Goal: Task Accomplishment & Management: Use online tool/utility

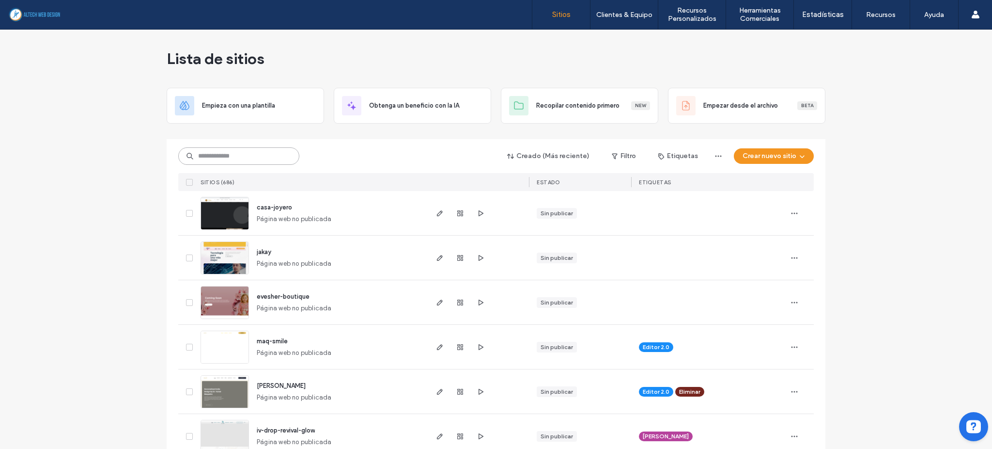
click at [255, 157] on input at bounding box center [238, 155] width 121 height 17
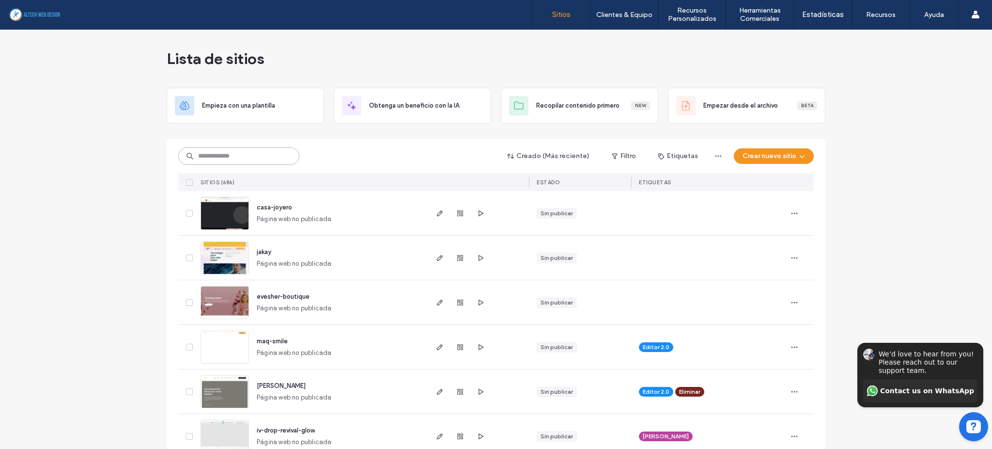
click at [252, 158] on input at bounding box center [238, 155] width 121 height 17
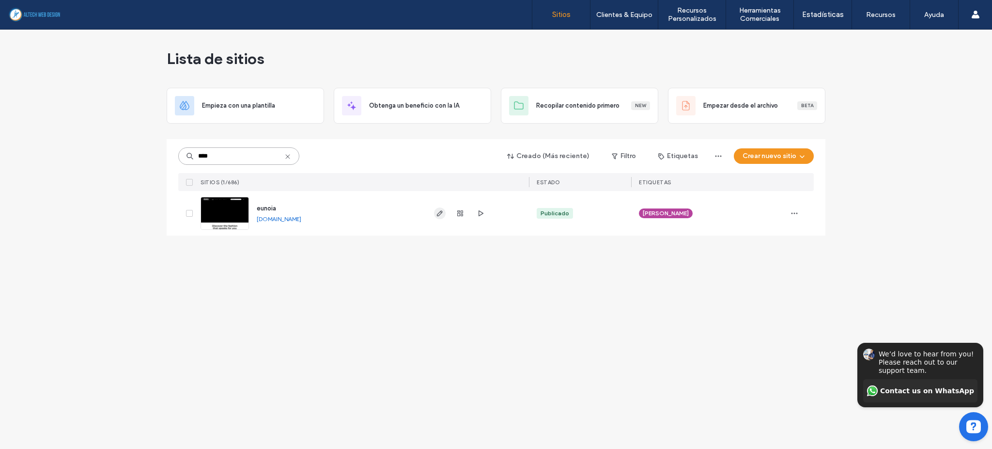
type input "****"
click at [437, 214] on use "button" at bounding box center [440, 213] width 6 height 6
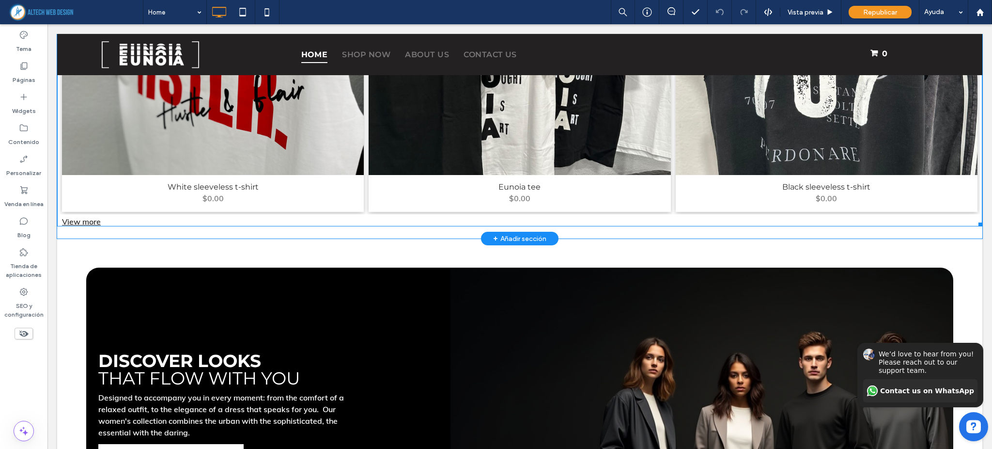
scroll to position [1680, 0]
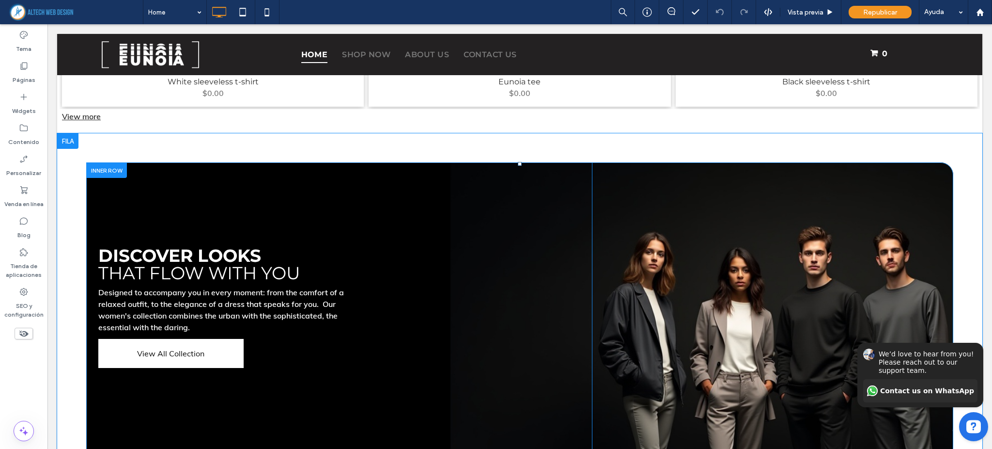
click at [879, 219] on div "Click To Paste" at bounding box center [773, 323] width 362 height 323
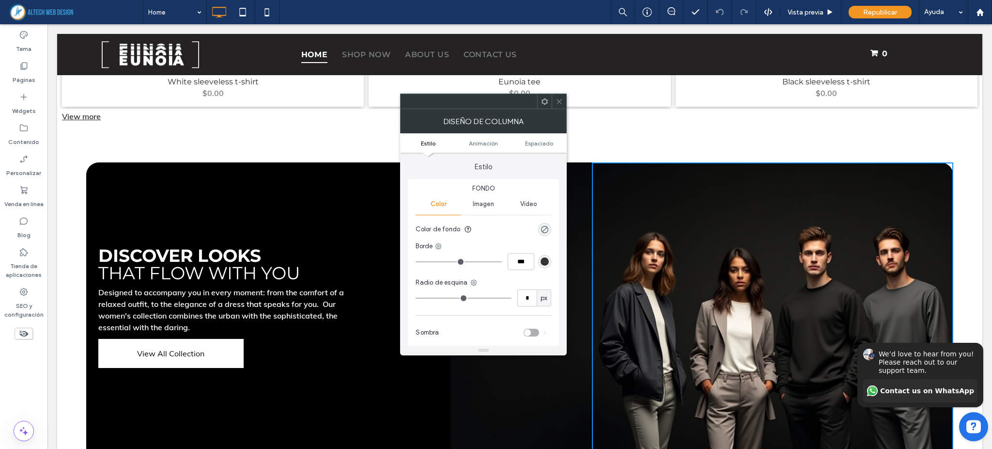
click at [275, 200] on div "Discover looks that flow with you Designed to accompany you in every moment: fr…" at bounding box center [339, 323] width 506 height 323
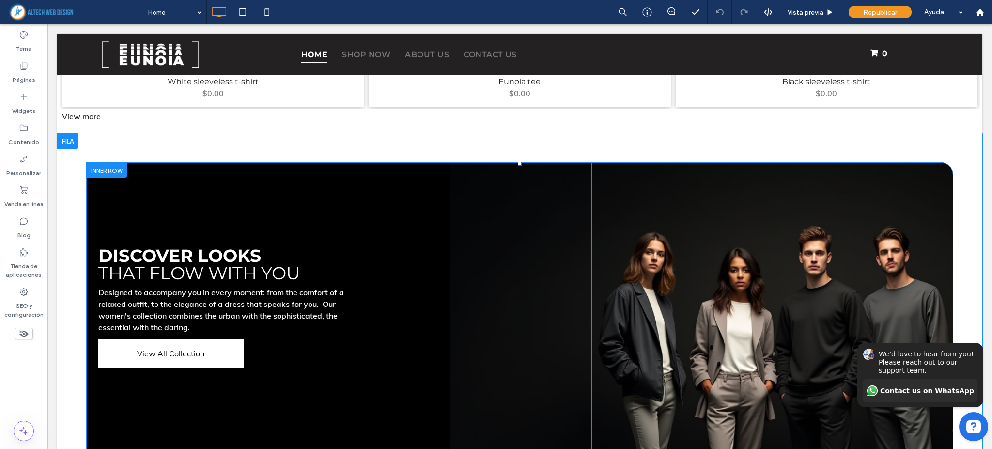
click at [100, 166] on div at bounding box center [106, 169] width 41 height 15
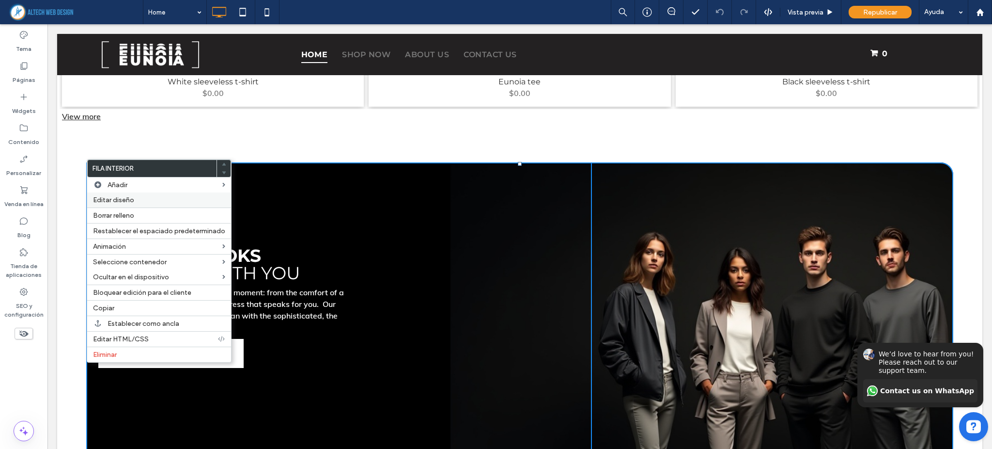
click at [125, 199] on span "Editar diseño" at bounding box center [113, 200] width 41 height 8
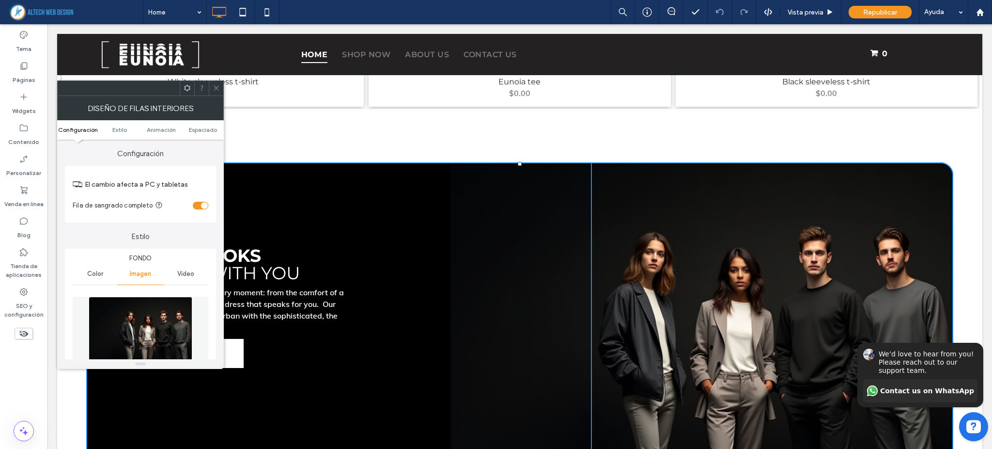
scroll to position [194, 0]
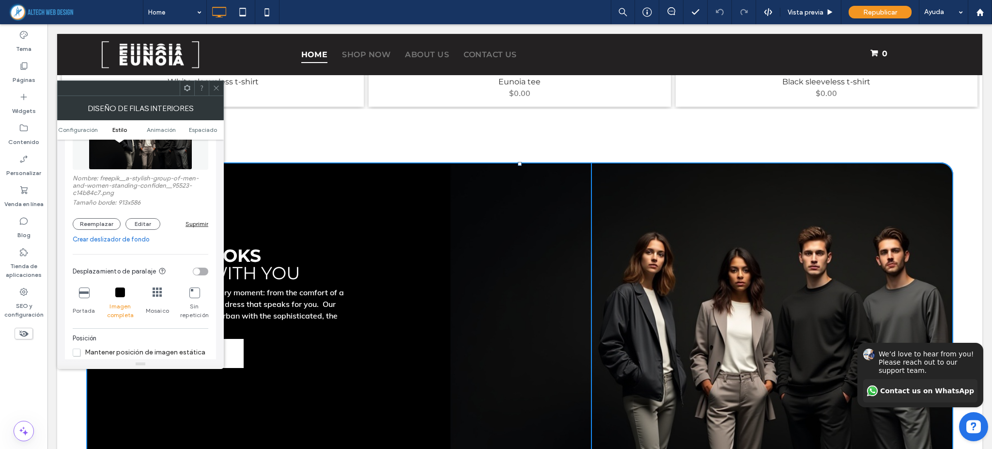
click at [195, 226] on div "Suprimir" at bounding box center [197, 223] width 23 height 7
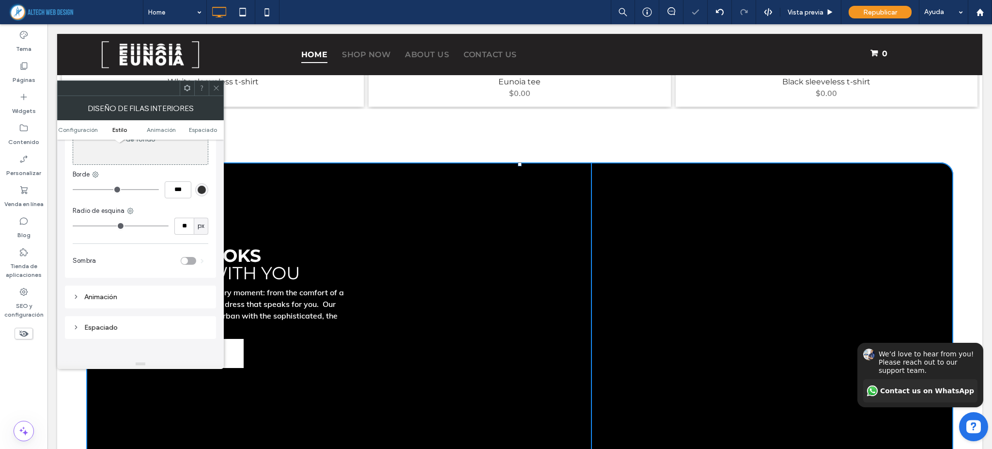
click at [215, 89] on icon at bounding box center [216, 87] width 7 height 7
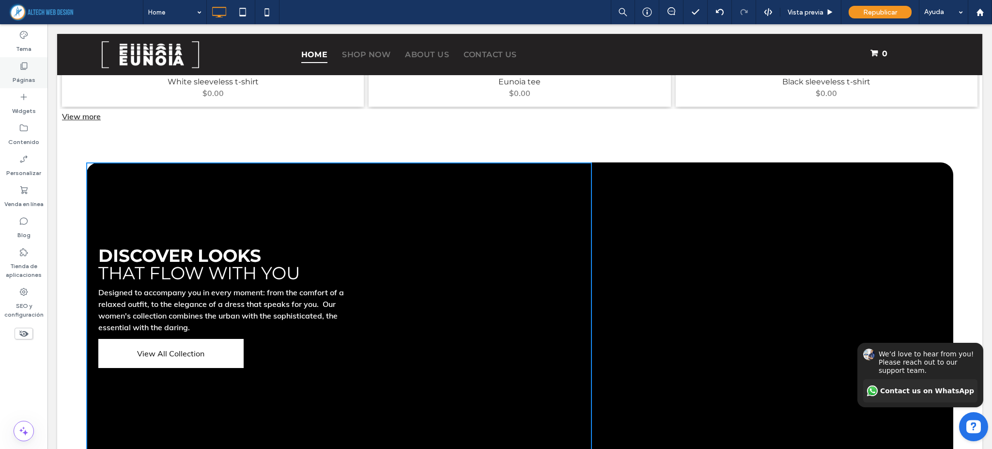
click at [16, 70] on div "Páginas" at bounding box center [23, 72] width 47 height 31
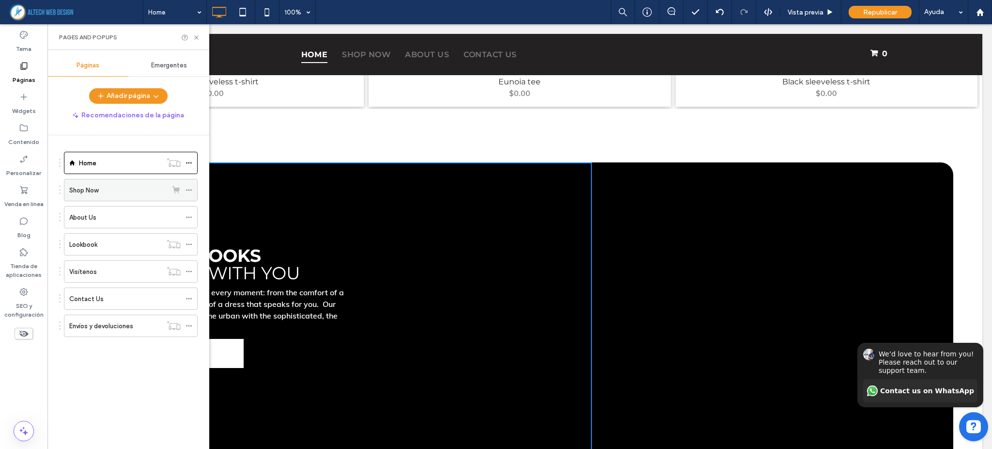
click at [87, 191] on label "Shop Now" at bounding box center [83, 190] width 29 height 17
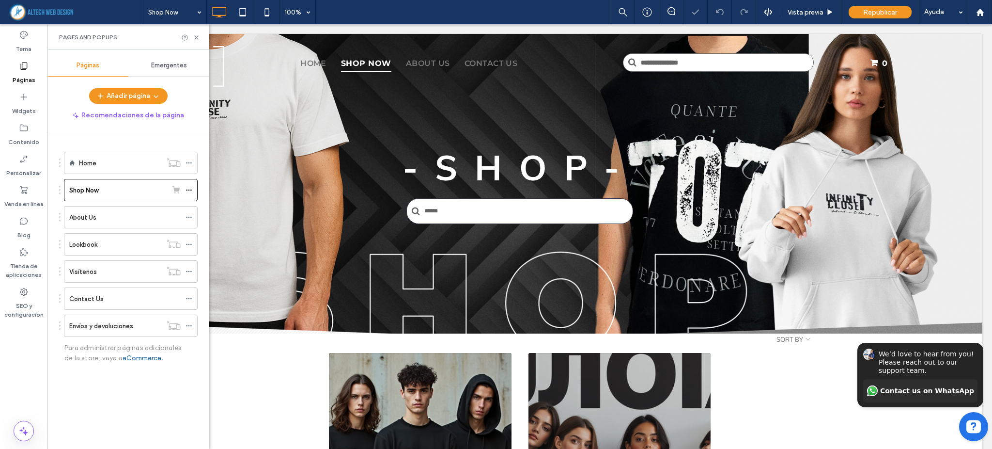
click at [337, 237] on div "-SHOP- Click To Paste Fila + Añadir sección" at bounding box center [520, 183] width 926 height 299
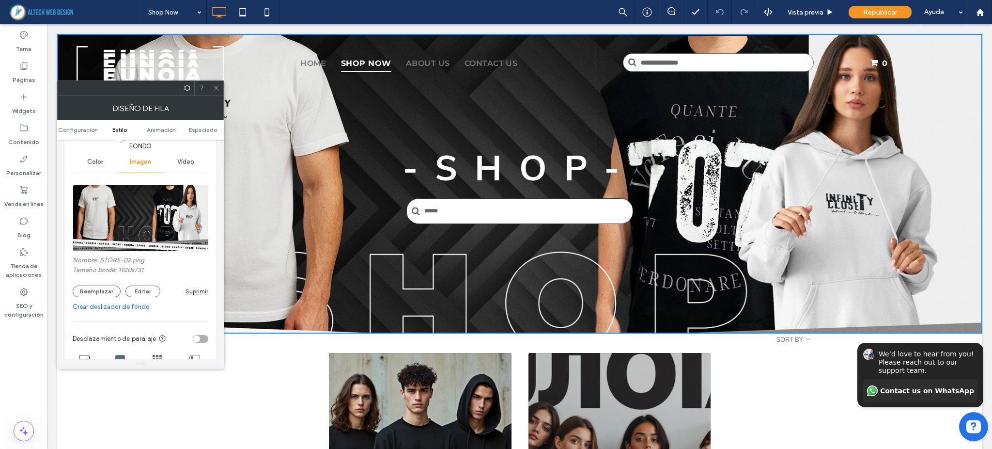
scroll to position [129, 0]
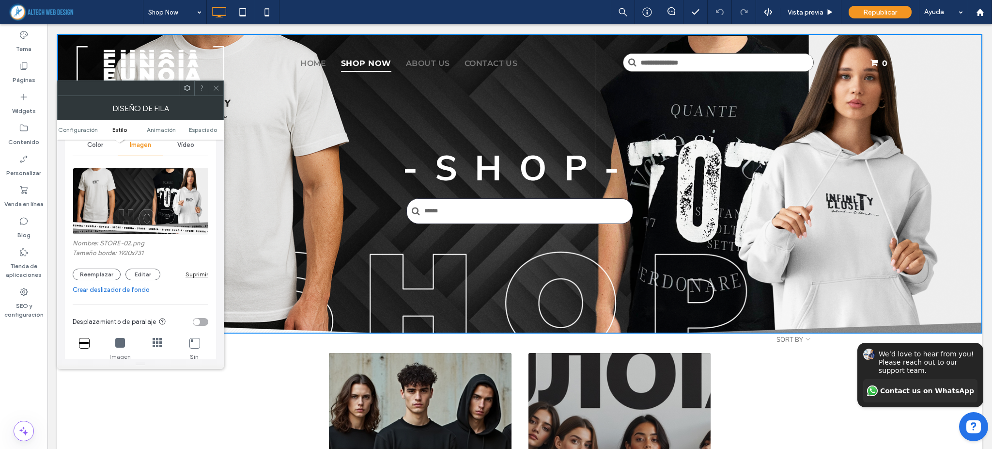
click at [187, 275] on div "Suprimir" at bounding box center [197, 273] width 23 height 7
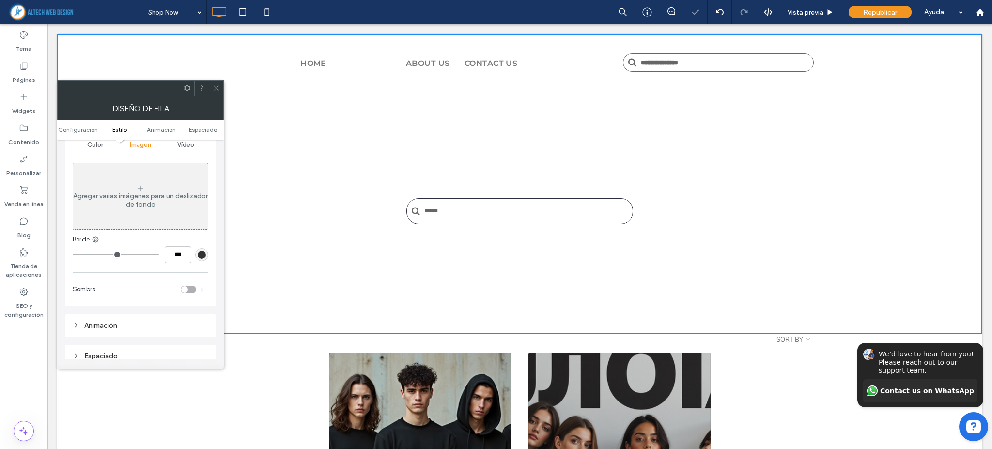
click at [216, 91] on icon at bounding box center [216, 87] width 7 height 7
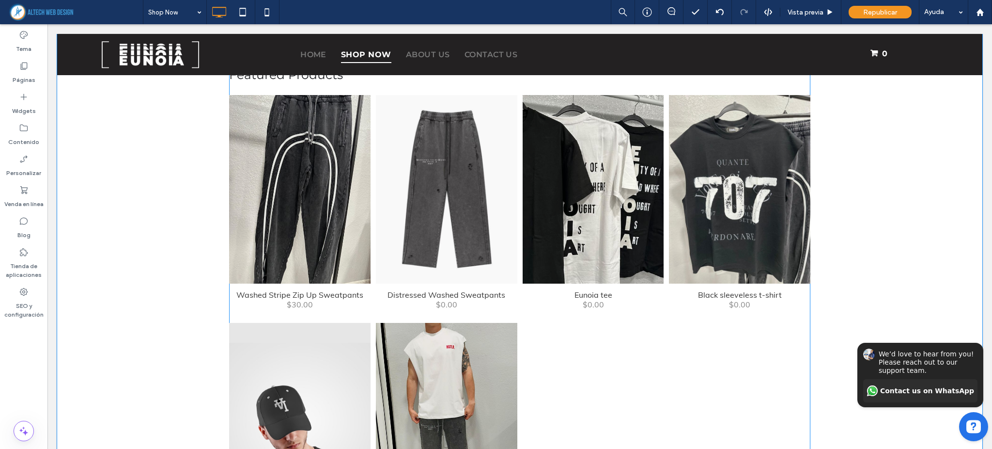
scroll to position [775, 0]
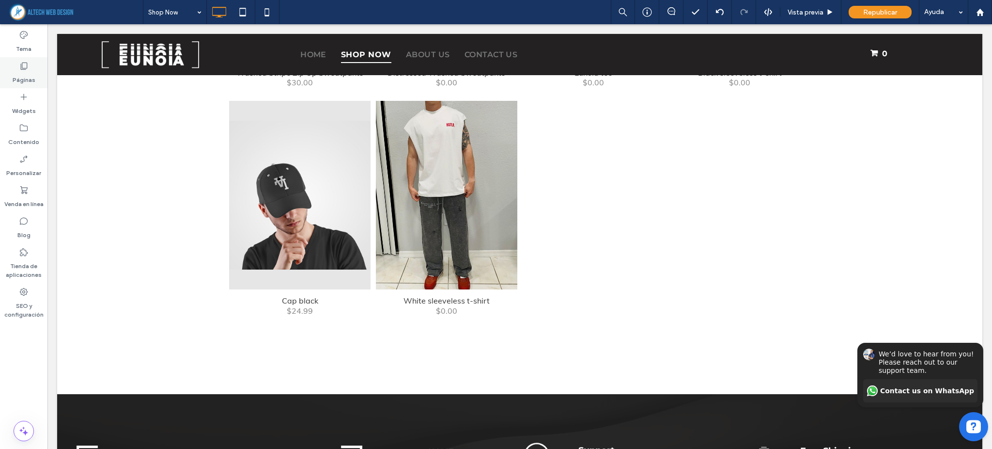
click at [24, 77] on label "Páginas" at bounding box center [24, 78] width 23 height 14
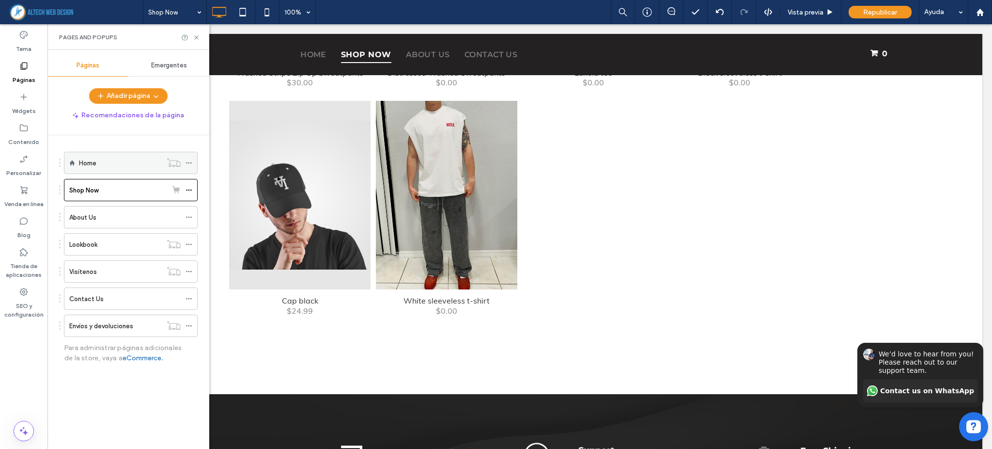
click at [82, 165] on label "Home" at bounding box center [87, 163] width 17 height 17
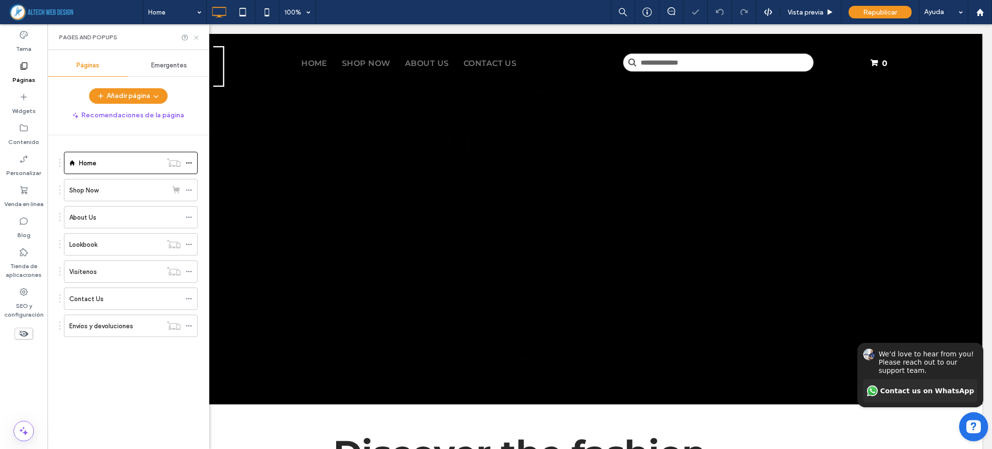
click at [197, 35] on icon at bounding box center [196, 37] width 7 height 7
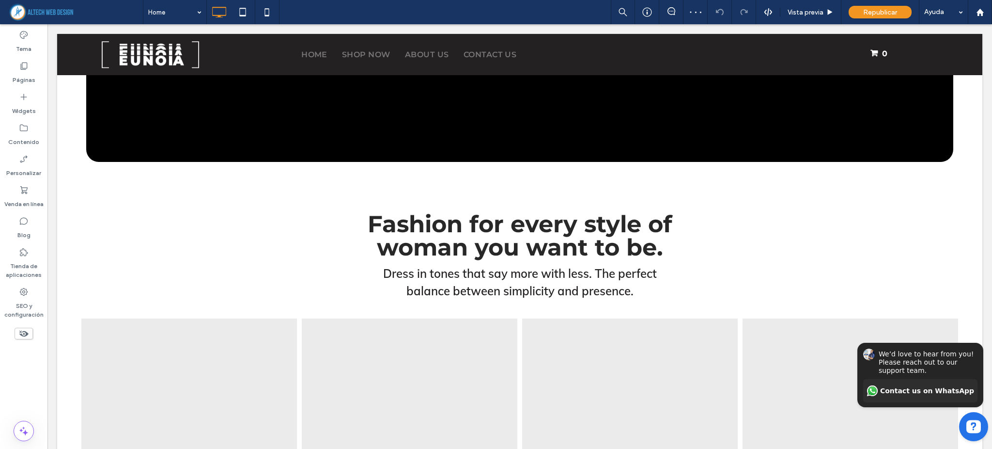
scroll to position [1745, 0]
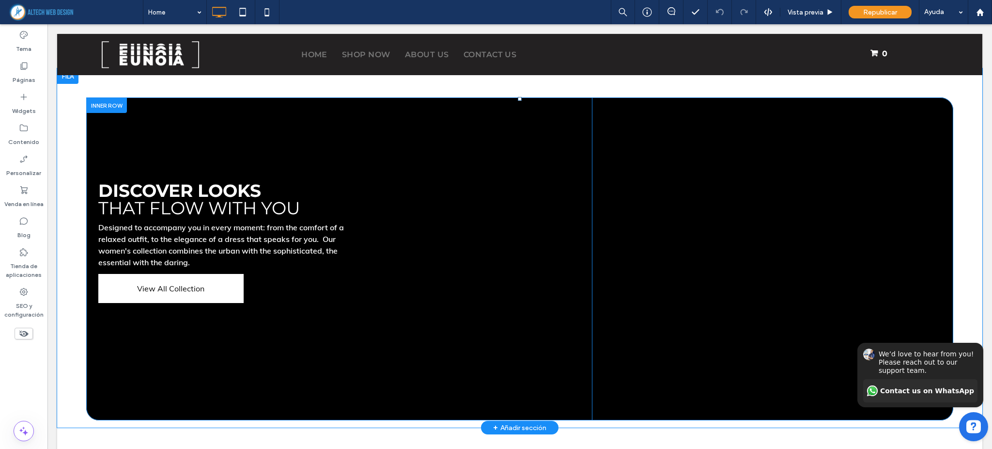
click at [107, 102] on div at bounding box center [106, 104] width 41 height 15
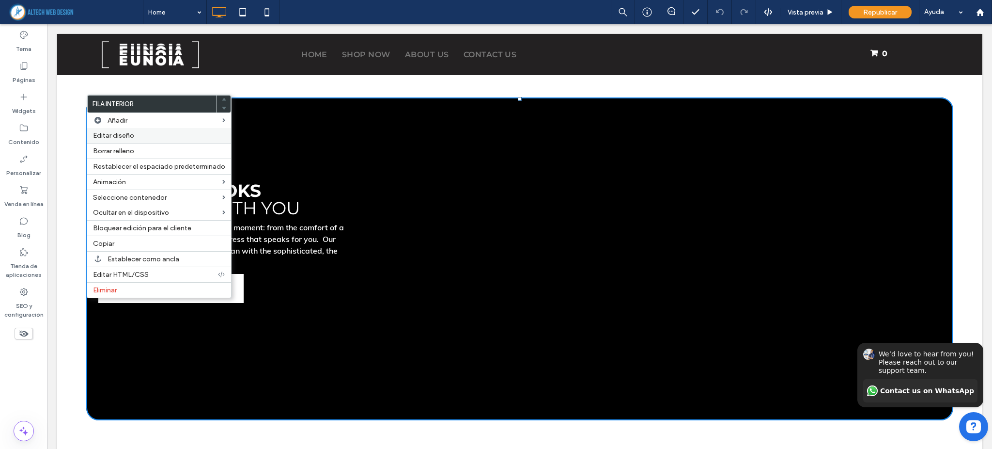
click at [105, 134] on span "Editar diseño" at bounding box center [113, 135] width 41 height 8
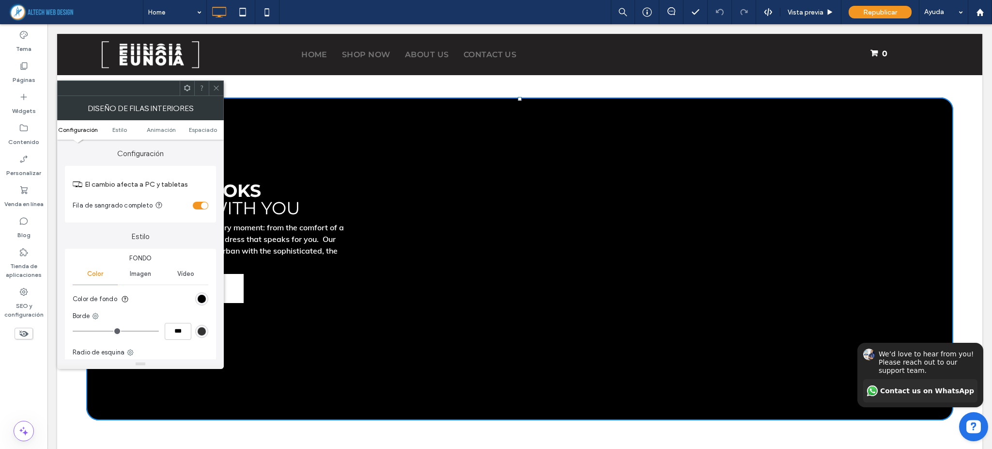
click at [146, 271] on span "Imagen" at bounding box center [140, 274] width 21 height 8
click at [151, 302] on div "Agregar varias imágenes para un deslizador de fondo" at bounding box center [140, 325] width 135 height 64
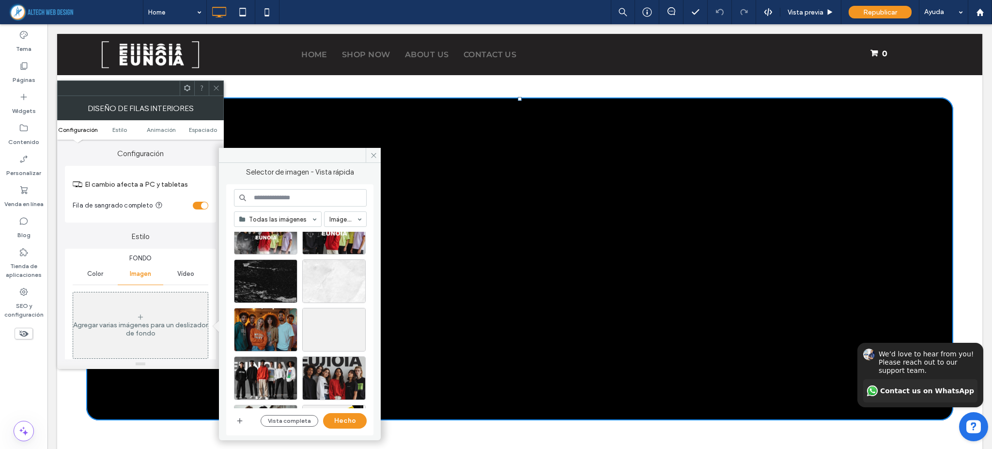
scroll to position [881, 0]
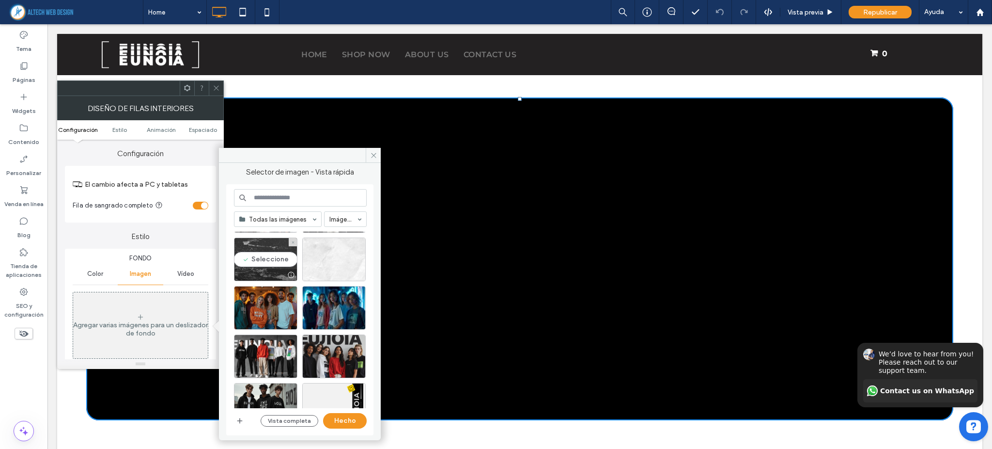
click at [269, 270] on div at bounding box center [266, 275] width 63 height 12
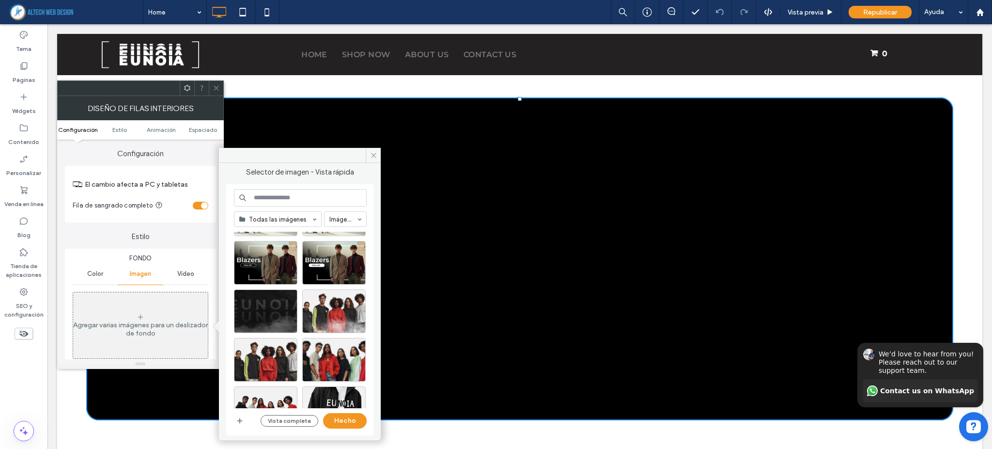
scroll to position [1195, 0]
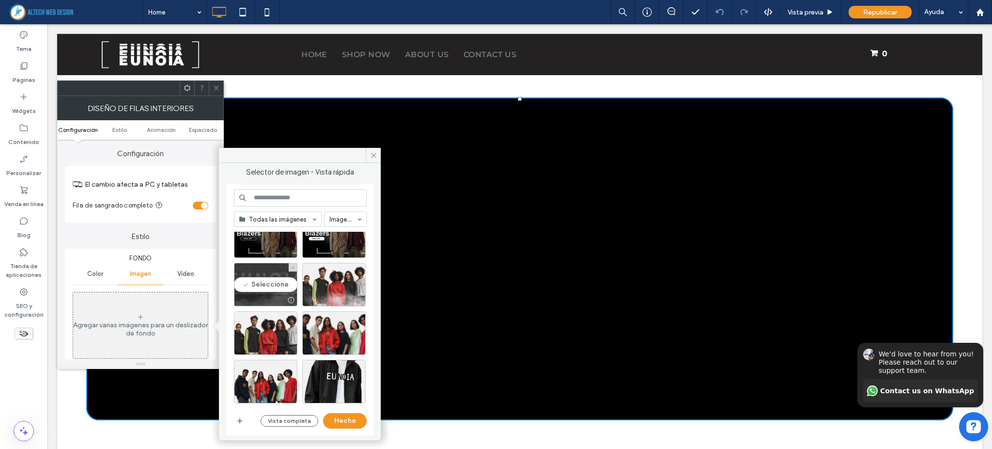
click at [284, 292] on div "Seleccione" at bounding box center [265, 285] width 63 height 44
click at [331, 423] on button "Hecho" at bounding box center [345, 421] width 44 height 16
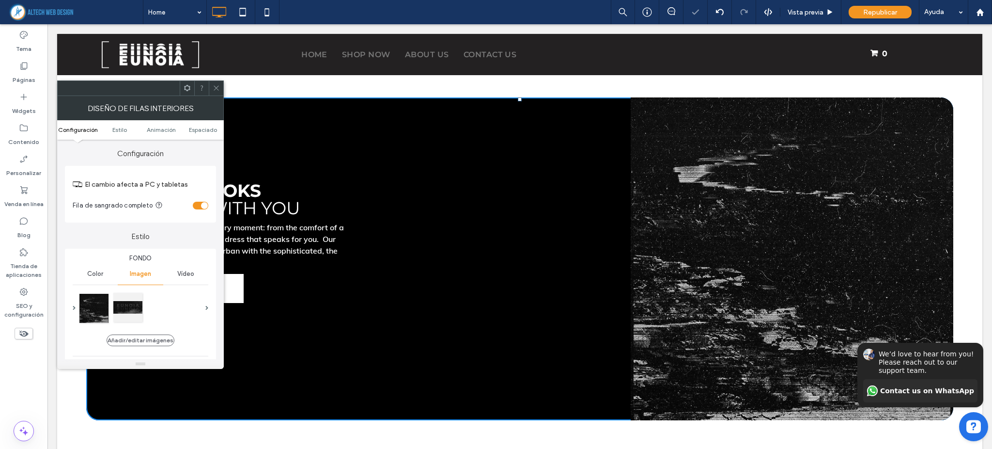
click at [132, 310] on div at bounding box center [127, 307] width 29 height 29
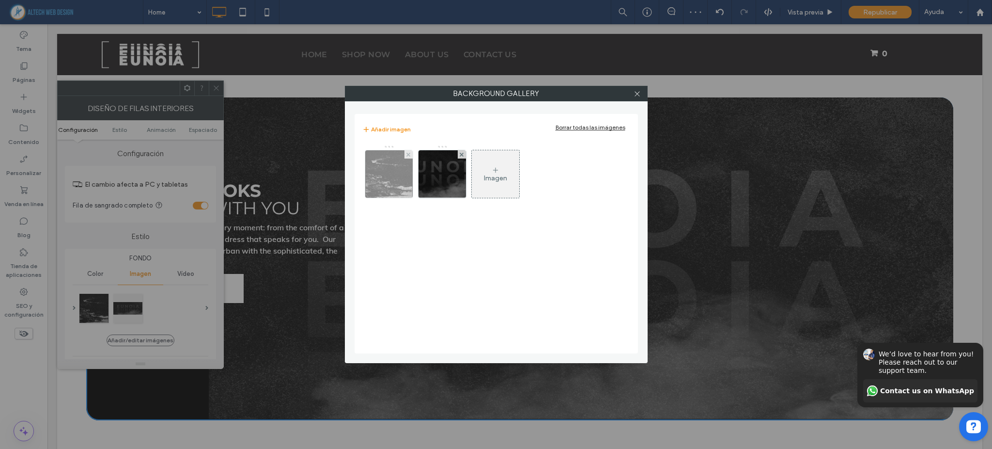
click at [405, 154] on div at bounding box center [409, 154] width 8 height 8
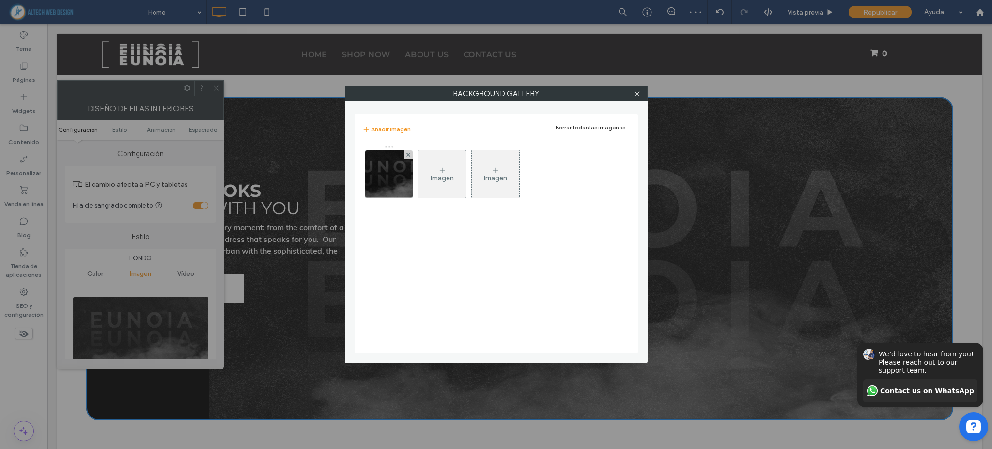
click at [257, 293] on div "Background Gallery Añadir imagen Borrar todas las imágenes Imagen Imagen" at bounding box center [496, 224] width 992 height 449
click at [639, 92] on use at bounding box center [637, 93] width 5 height 5
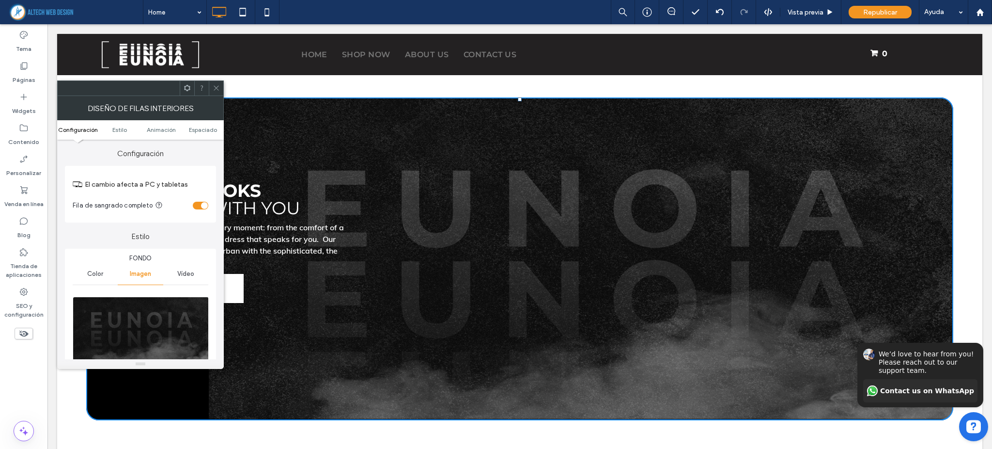
click at [220, 88] on icon at bounding box center [216, 87] width 7 height 7
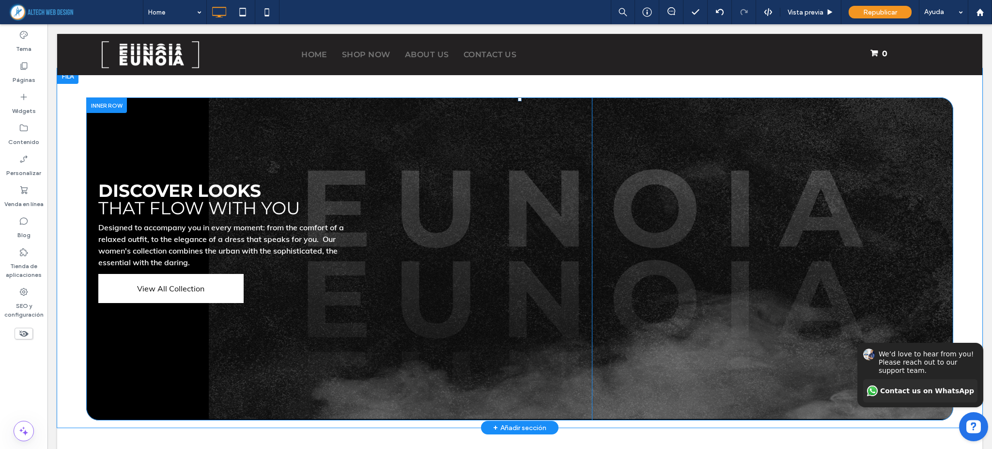
click at [284, 346] on div "Discover looks that flow with you Designed to accompany you in every moment: fr…" at bounding box center [339, 258] width 506 height 323
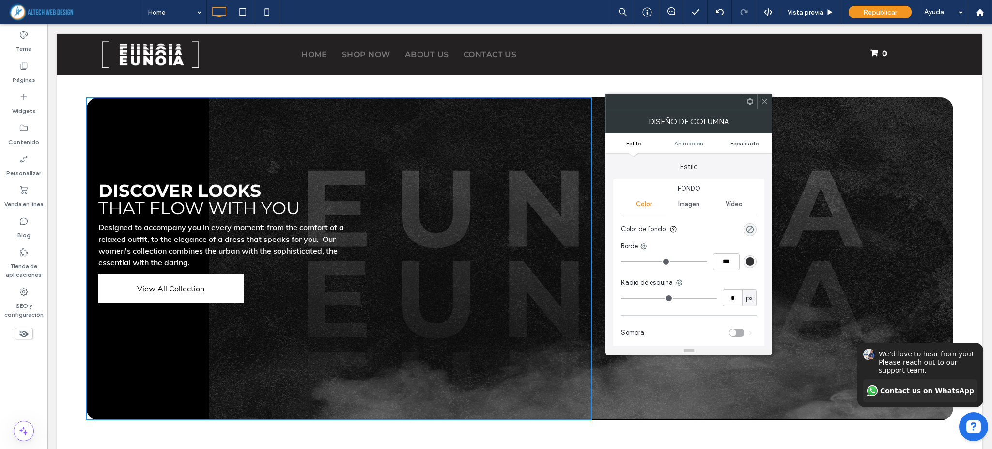
click at [755, 145] on span "Espaciado" at bounding box center [745, 143] width 28 height 7
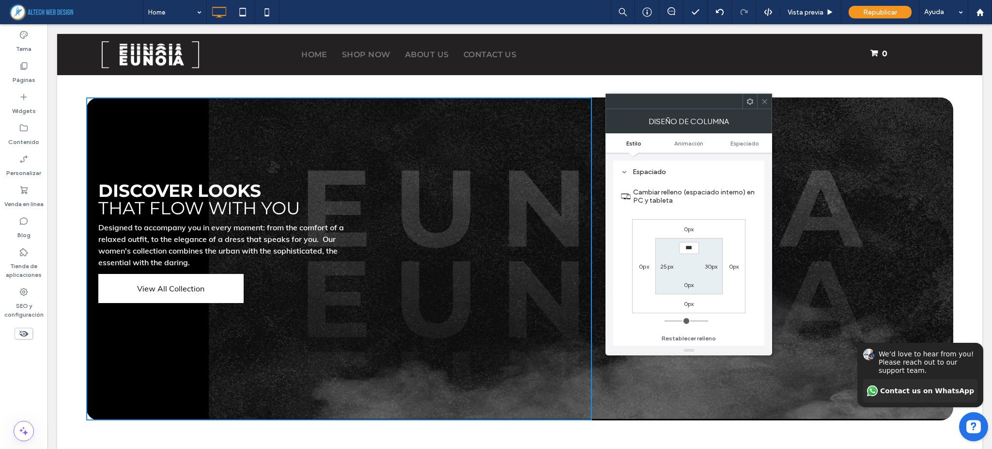
scroll to position [228, 0]
click at [706, 263] on label "30px" at bounding box center [711, 265] width 13 height 7
type input "**"
type input "***"
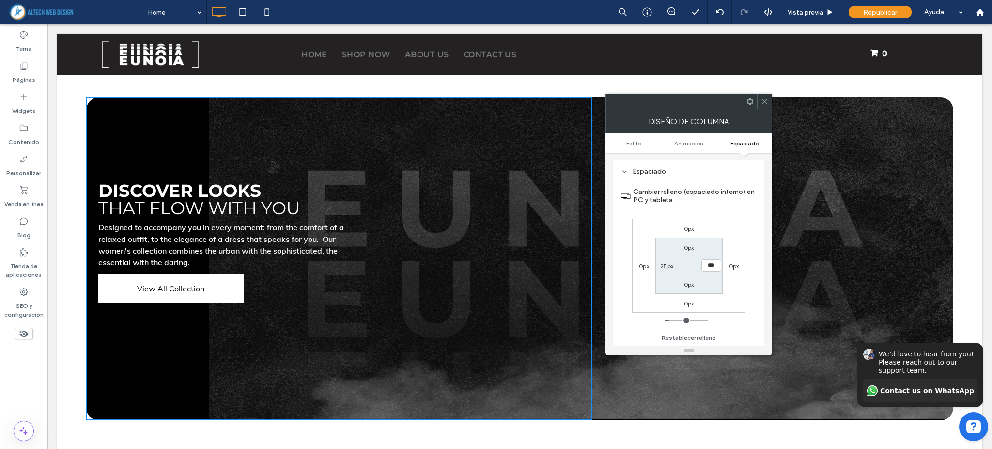
type input "*****"
click at [683, 272] on section "0px ***** 0px 25px" at bounding box center [689, 265] width 67 height 56
click at [762, 106] on span at bounding box center [764, 101] width 7 height 15
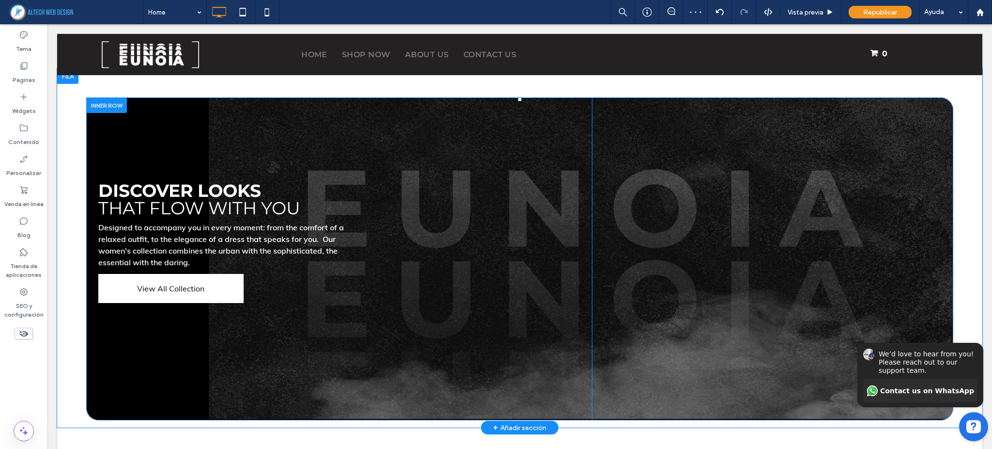
click at [236, 138] on div "Discover looks that flow with you Designed to accompany you in every moment: fr…" at bounding box center [339, 258] width 506 height 323
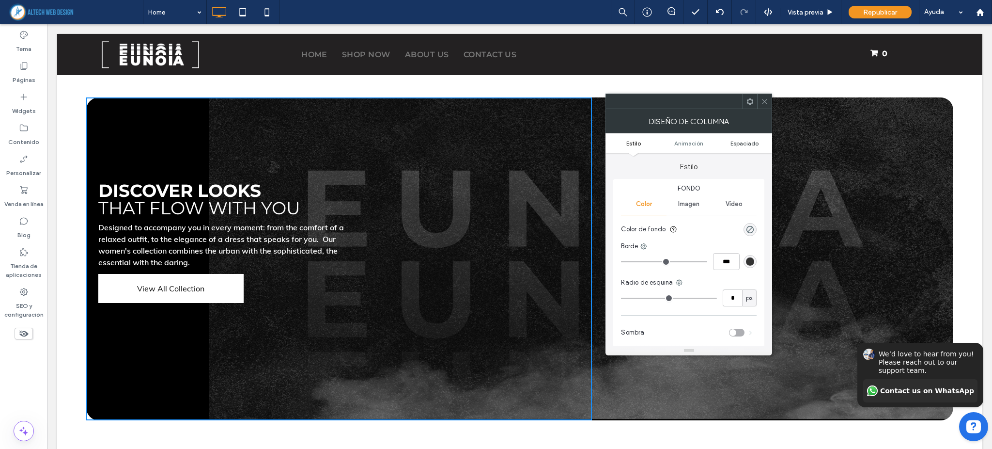
click at [732, 140] on span "Espaciado" at bounding box center [745, 143] width 28 height 7
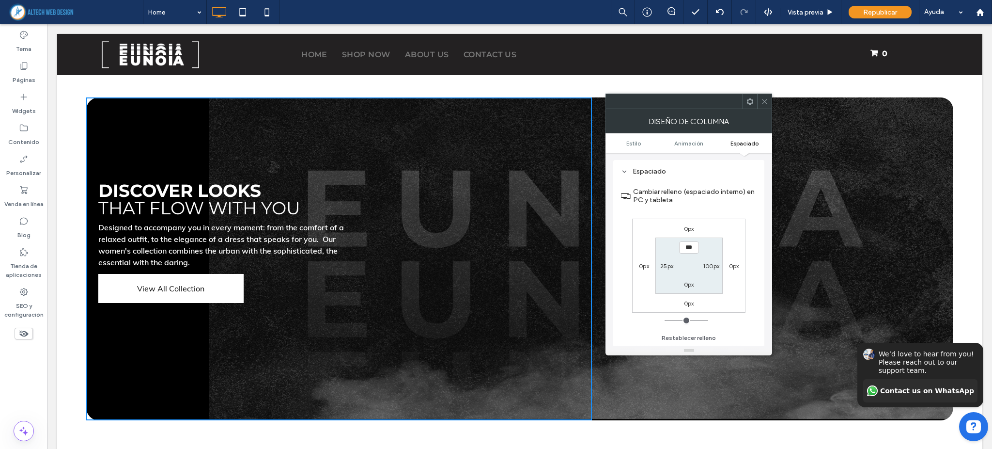
click at [669, 265] on label "25px" at bounding box center [667, 265] width 13 height 7
type input "**"
type input "***"
type input "*****"
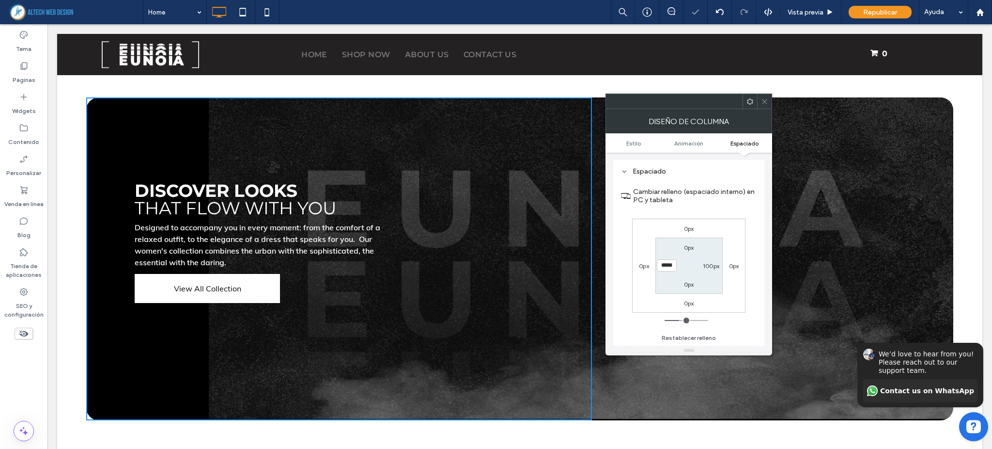
click at [767, 101] on icon at bounding box center [764, 101] width 7 height 7
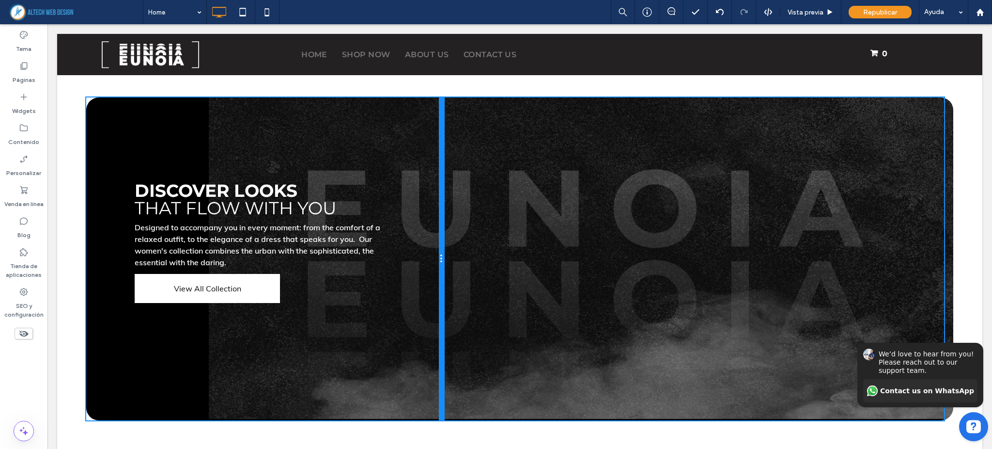
drag, startPoint x: 585, startPoint y: 202, endPoint x: 453, endPoint y: 228, distance: 135.0
click at [453, 228] on div "Discover looks that flow with you Designed to accompany you in every moment: fr…" at bounding box center [519, 258] width 867 height 323
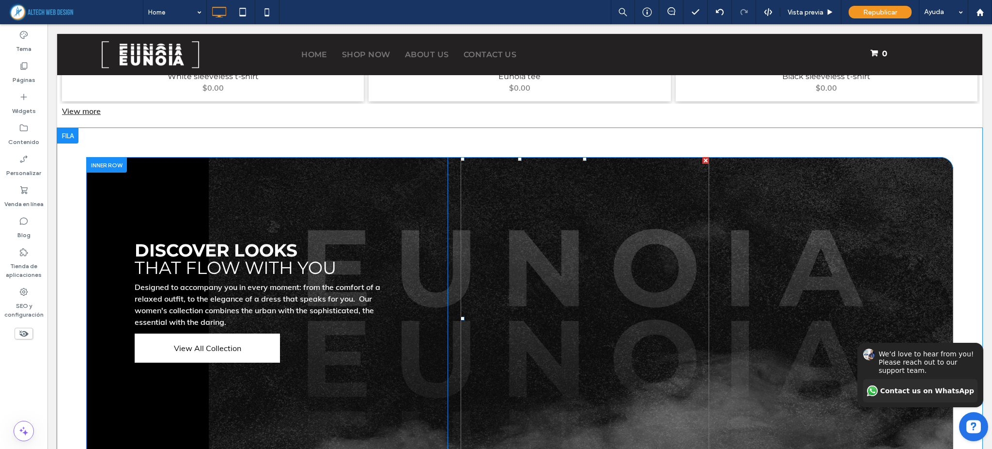
scroll to position [1874, 0]
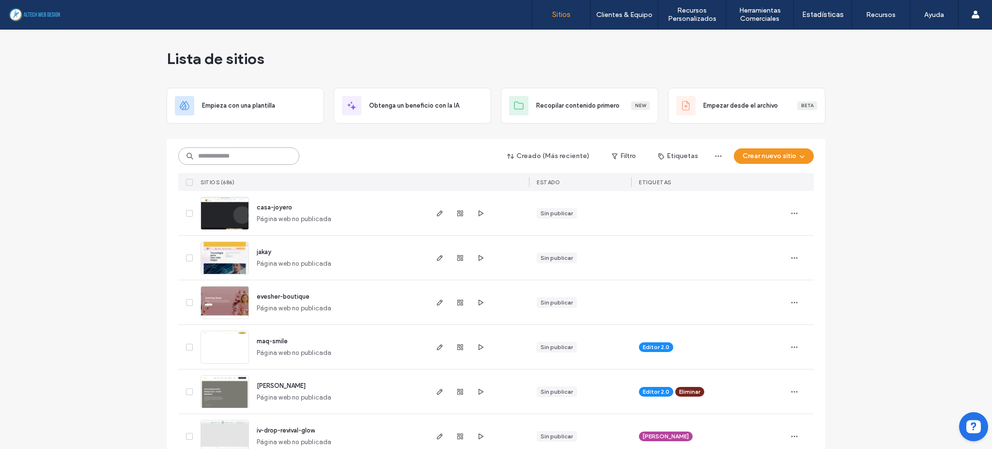
click at [291, 153] on input at bounding box center [238, 155] width 121 height 17
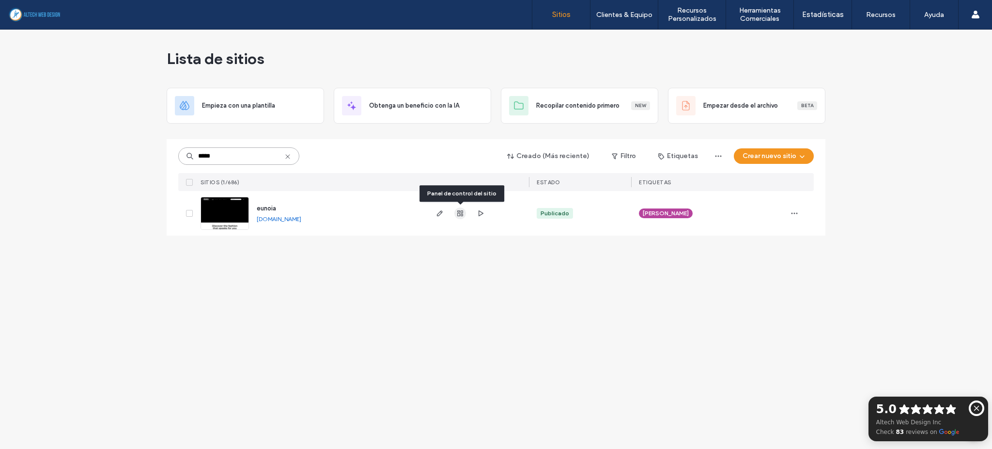
type input "*****"
click at [459, 214] on icon "button" at bounding box center [461, 213] width 8 height 8
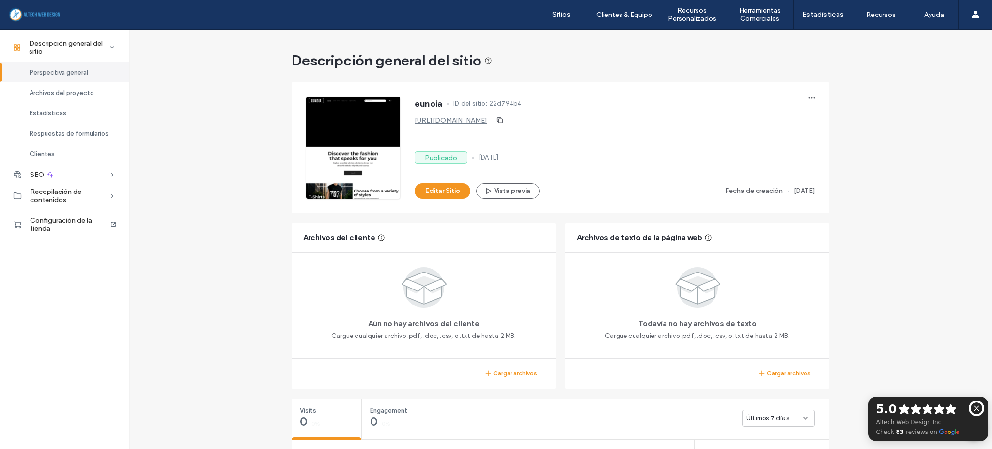
click at [51, 220] on span "Configuración de la tienda" at bounding box center [69, 224] width 79 height 16
